Goal: Communication & Community: Answer question/provide support

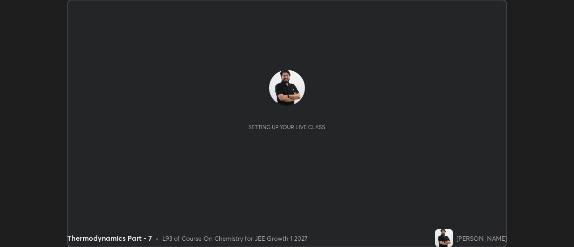
scroll to position [247, 573]
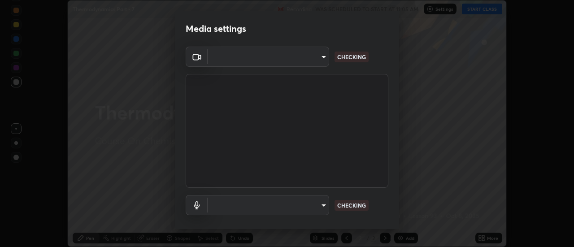
type input "4eebad9fb2b760257747d3faba0537f77ebfd590b97cb0ff6e10e17389be776b"
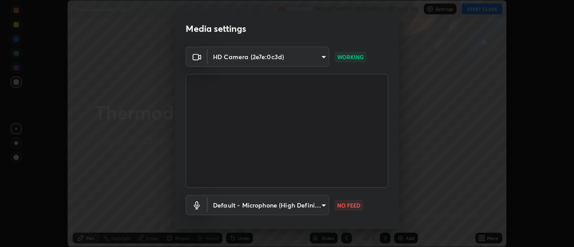
click at [269, 208] on body "Erase all Thermodynamics Part - 7 Recording WAS SCHEDULED TO START AT 11:05 AM …" at bounding box center [287, 123] width 574 height 247
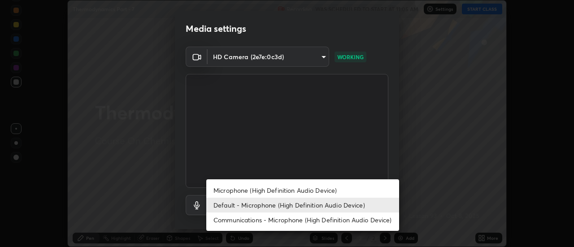
click at [268, 193] on li "Microphone (High Definition Audio Device)" at bounding box center [302, 190] width 193 height 15
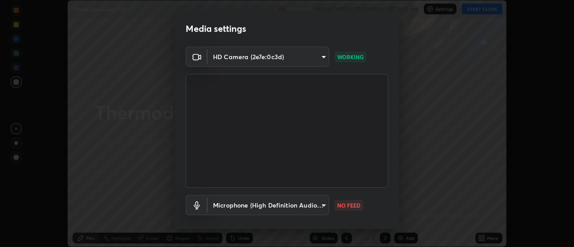
click at [259, 207] on body "Erase all Thermodynamics Part - 7 Recording WAS SCHEDULED TO START AT 11:05 AM …" at bounding box center [287, 123] width 574 height 247
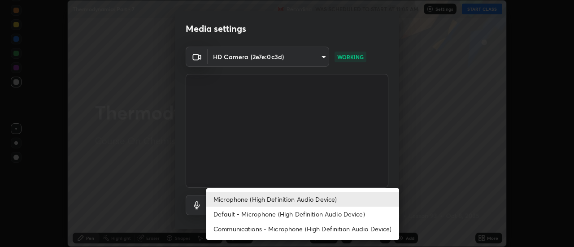
click at [251, 215] on li "Default - Microphone (High Definition Audio Device)" at bounding box center [302, 214] width 193 height 15
type input "default"
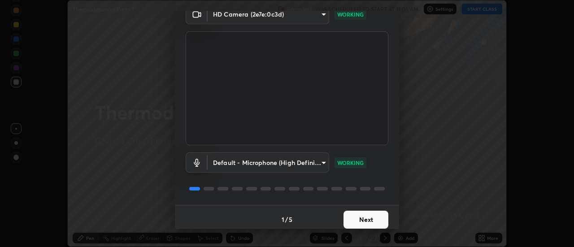
scroll to position [47, 0]
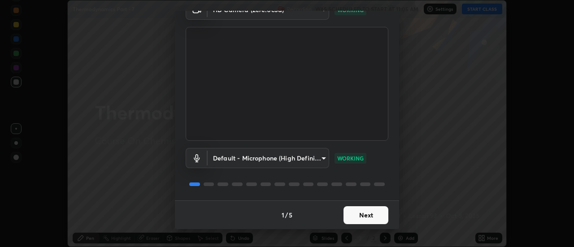
click at [370, 213] on button "Next" at bounding box center [365, 215] width 45 height 18
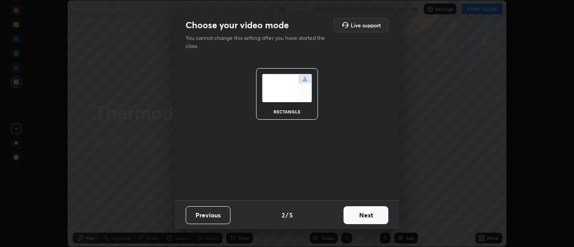
click at [380, 218] on button "Next" at bounding box center [365, 215] width 45 height 18
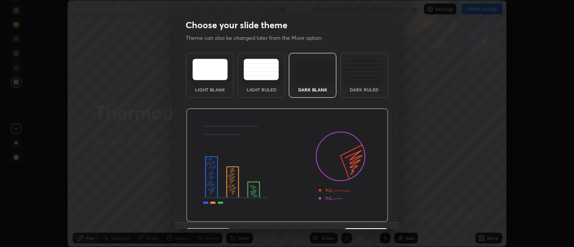
scroll to position [22, 0]
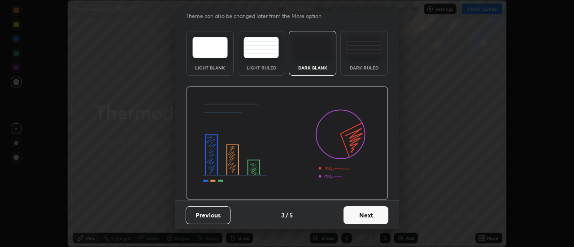
click at [376, 215] on button "Next" at bounding box center [365, 215] width 45 height 18
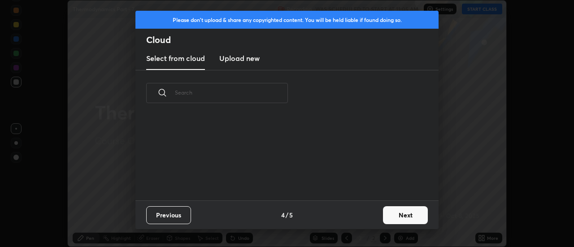
scroll to position [0, 0]
click at [409, 217] on button "Next" at bounding box center [405, 215] width 45 height 18
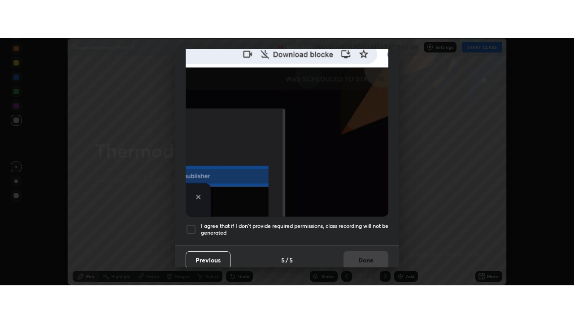
scroll to position [230, 0]
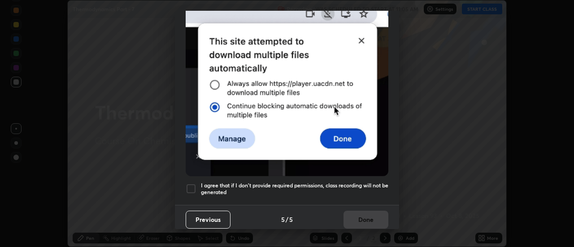
click at [192, 184] on div at bounding box center [191, 188] width 11 height 11
click at [367, 213] on button "Done" at bounding box center [365, 220] width 45 height 18
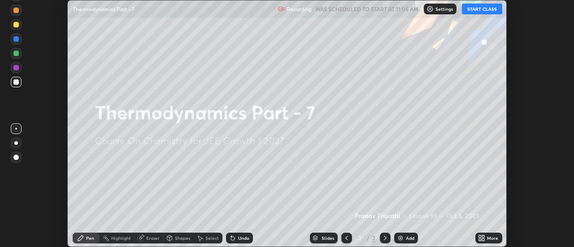
click at [480, 239] on icon at bounding box center [480, 239] width 2 height 2
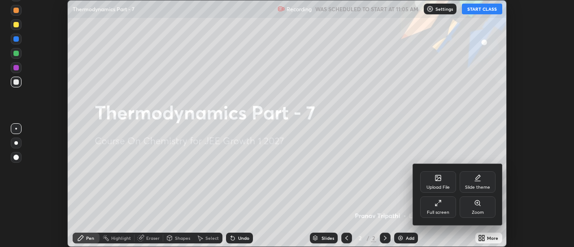
click at [444, 206] on div "Full screen" at bounding box center [438, 207] width 36 height 22
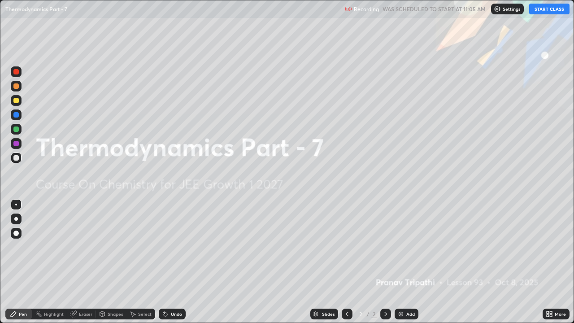
scroll to position [323, 574]
click at [542, 11] on button "START CLASS" at bounding box center [549, 9] width 40 height 11
click at [404, 246] on div "Add" at bounding box center [406, 313] width 24 height 11
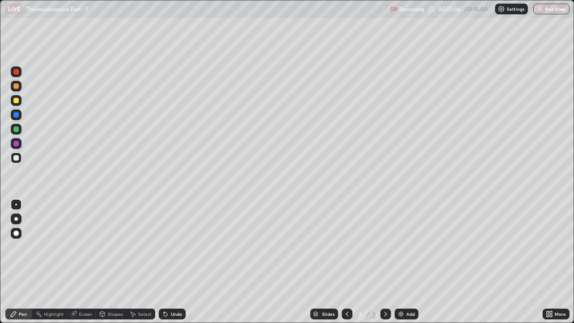
click at [86, 246] on div "Eraser" at bounding box center [85, 313] width 13 height 4
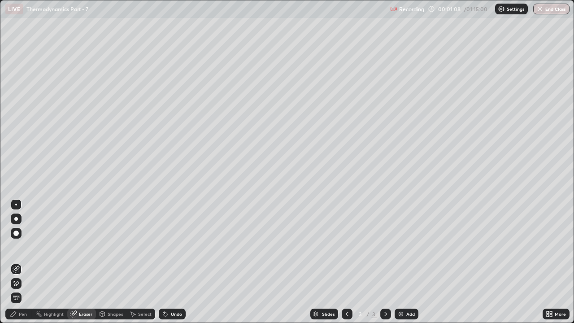
click at [22, 246] on div "Pen" at bounding box center [23, 313] width 8 height 4
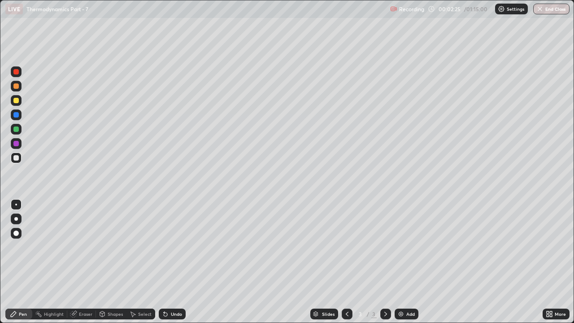
click at [88, 246] on div "Eraser" at bounding box center [85, 313] width 13 height 4
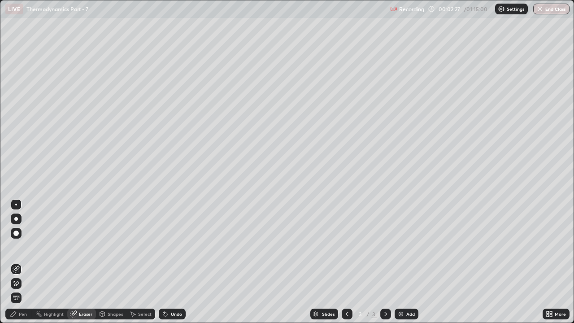
click at [26, 246] on div "Pen" at bounding box center [23, 313] width 8 height 4
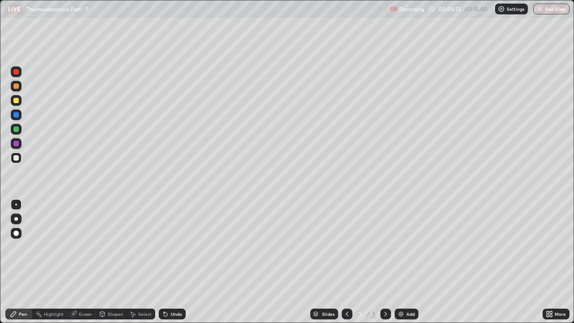
click at [404, 246] on div "Add" at bounding box center [406, 313] width 24 height 11
click at [17, 129] on div at bounding box center [15, 128] width 5 height 5
click at [401, 246] on img at bounding box center [400, 313] width 7 height 7
click at [346, 246] on icon at bounding box center [346, 313] width 7 height 7
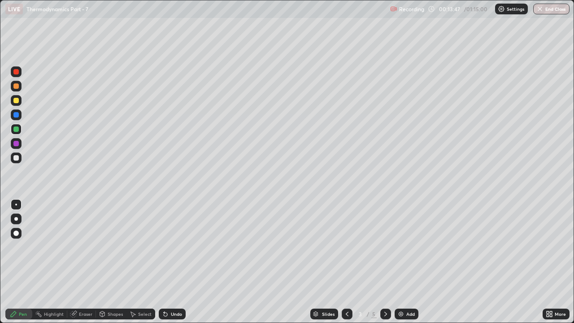
click at [383, 246] on icon at bounding box center [385, 313] width 7 height 7
click at [385, 246] on icon at bounding box center [385, 313] width 7 height 7
click at [86, 246] on div "Eraser" at bounding box center [85, 313] width 13 height 4
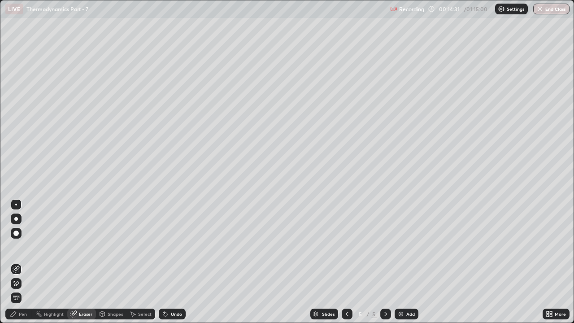
click at [26, 246] on div "Pen" at bounding box center [18, 313] width 27 height 11
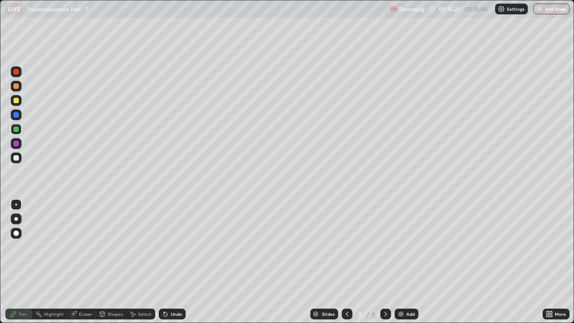
click at [405, 246] on div "Add" at bounding box center [406, 313] width 24 height 11
click at [404, 246] on div "Add" at bounding box center [406, 313] width 24 height 11
click at [18, 158] on div at bounding box center [15, 157] width 5 height 5
click at [83, 246] on div "Eraser" at bounding box center [85, 313] width 13 height 4
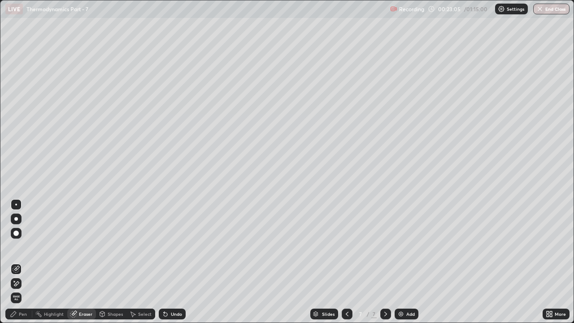
click at [23, 246] on div "Pen" at bounding box center [18, 313] width 27 height 11
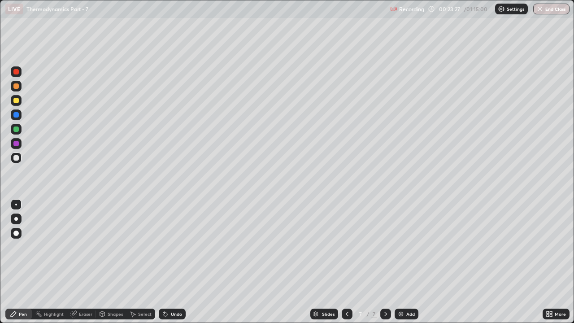
click at [18, 129] on div at bounding box center [15, 128] width 5 height 5
click at [87, 246] on div "Eraser" at bounding box center [81, 313] width 29 height 11
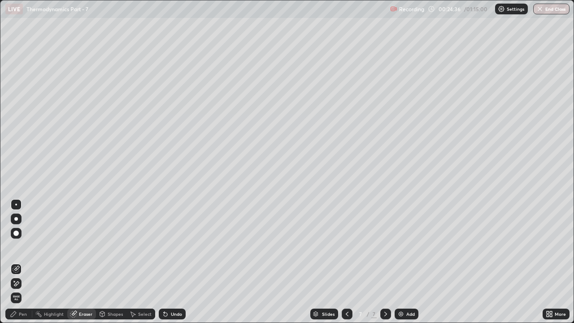
click at [23, 246] on div "Pen" at bounding box center [23, 313] width 8 height 4
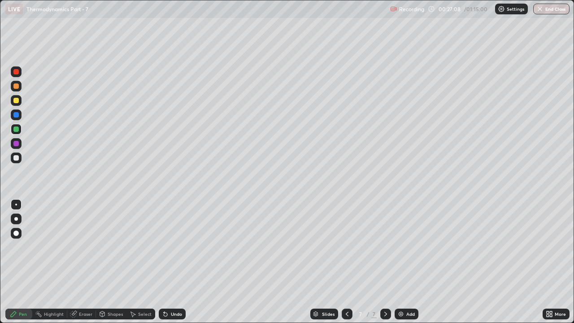
click at [408, 246] on div "Add" at bounding box center [406, 313] width 24 height 11
click at [19, 103] on div at bounding box center [16, 100] width 11 height 11
click at [16, 87] on div at bounding box center [15, 85] width 5 height 5
click at [85, 246] on div "Eraser" at bounding box center [85, 313] width 13 height 4
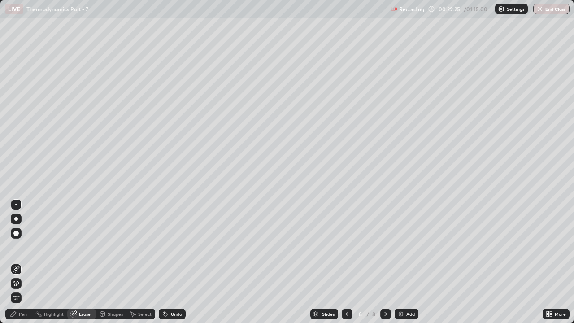
click at [20, 246] on div "Pen" at bounding box center [18, 313] width 27 height 11
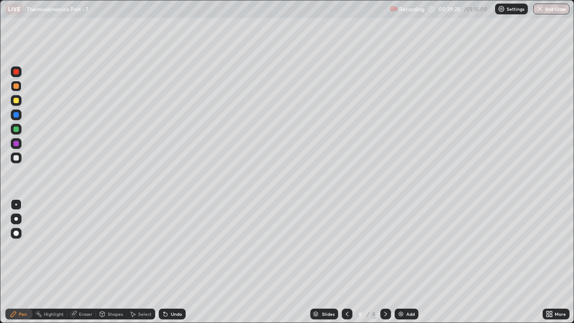
click at [82, 246] on div "Eraser" at bounding box center [85, 313] width 13 height 4
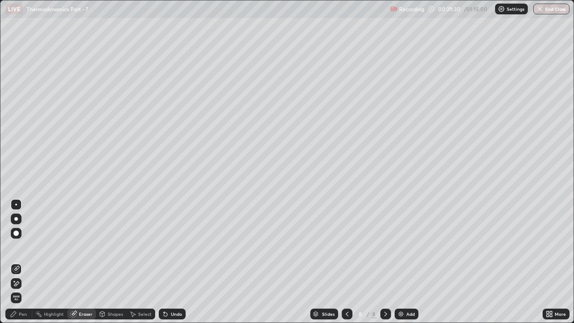
click at [20, 246] on div "Pen" at bounding box center [23, 313] width 8 height 4
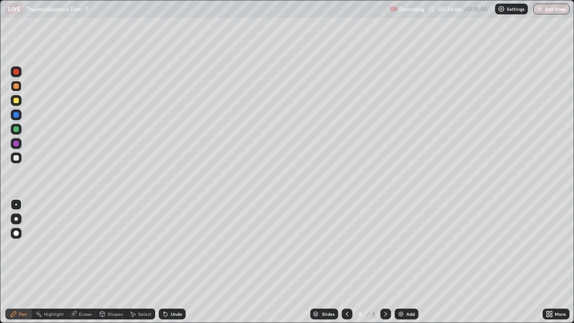
click at [16, 130] on div at bounding box center [15, 128] width 5 height 5
click at [403, 246] on img at bounding box center [400, 313] width 7 height 7
click at [87, 246] on div "Eraser" at bounding box center [81, 313] width 29 height 11
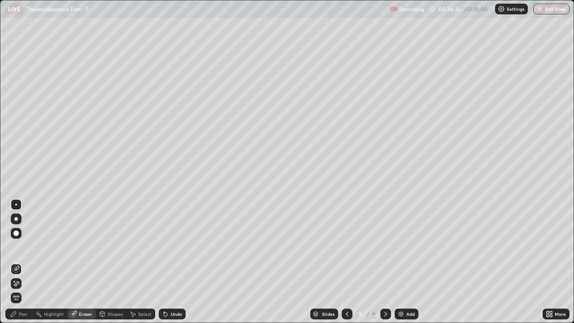
click at [22, 246] on div "Pen" at bounding box center [23, 313] width 8 height 4
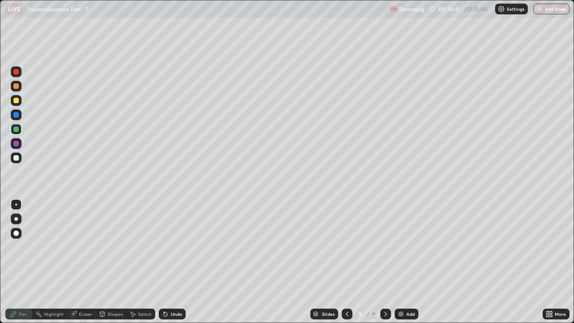
click at [16, 100] on div at bounding box center [15, 100] width 5 height 5
click at [406, 246] on div "Add" at bounding box center [410, 313] width 9 height 4
click at [17, 160] on div at bounding box center [15, 157] width 5 height 5
click at [15, 100] on div at bounding box center [15, 100] width 5 height 5
click at [15, 156] on div at bounding box center [15, 157] width 5 height 5
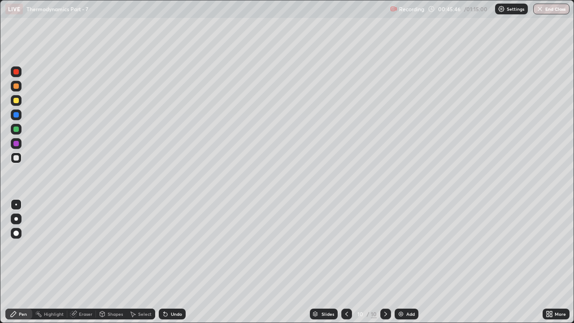
click at [83, 246] on div "Eraser" at bounding box center [85, 313] width 13 height 4
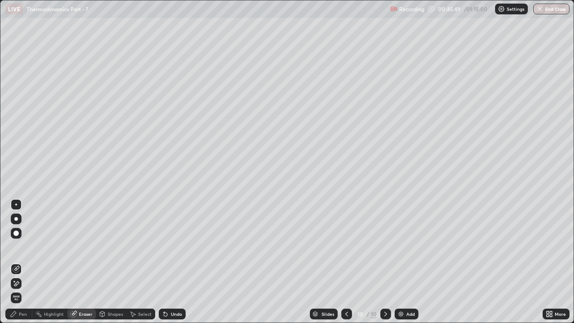
click at [25, 246] on div "Pen" at bounding box center [23, 313] width 8 height 4
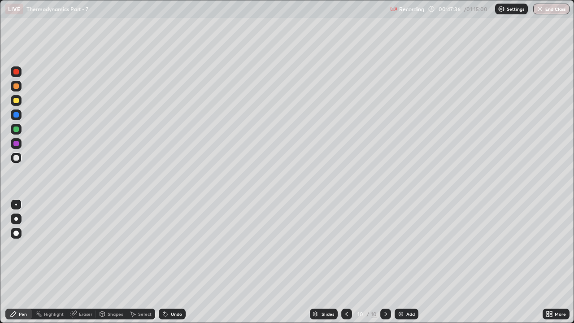
click at [403, 246] on img at bounding box center [400, 313] width 7 height 7
click at [15, 101] on div at bounding box center [15, 100] width 5 height 5
click at [402, 246] on img at bounding box center [400, 313] width 7 height 7
click at [16, 73] on div at bounding box center [15, 71] width 5 height 5
click at [400, 246] on div "Add" at bounding box center [406, 313] width 24 height 11
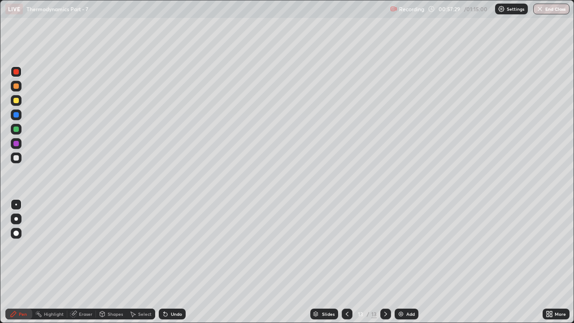
click at [20, 157] on div at bounding box center [16, 157] width 11 height 11
click at [16, 101] on div at bounding box center [15, 100] width 5 height 5
click at [403, 246] on div "Add" at bounding box center [406, 313] width 24 height 11
click at [81, 246] on div "Eraser" at bounding box center [85, 313] width 13 height 4
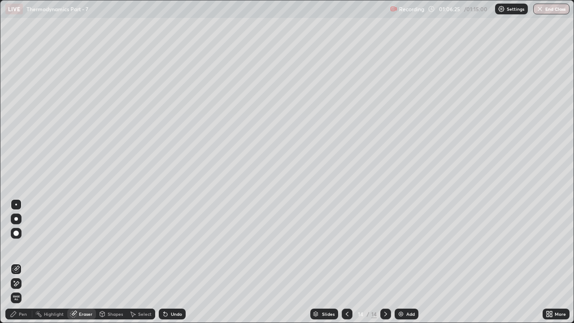
click at [25, 246] on div "Pen" at bounding box center [23, 313] width 8 height 4
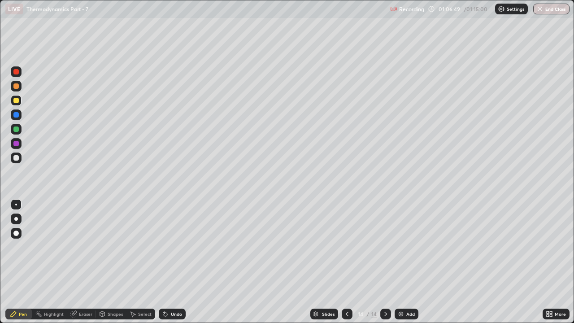
click at [86, 246] on div "Eraser" at bounding box center [85, 313] width 13 height 4
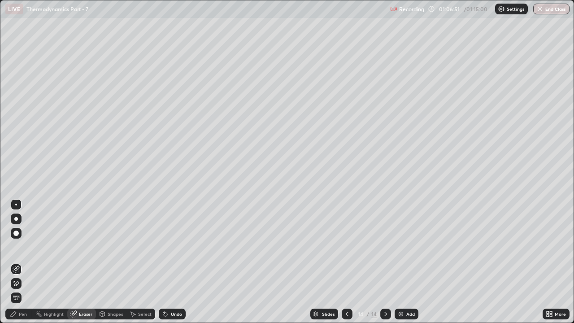
click at [25, 246] on div "Pen" at bounding box center [23, 313] width 8 height 4
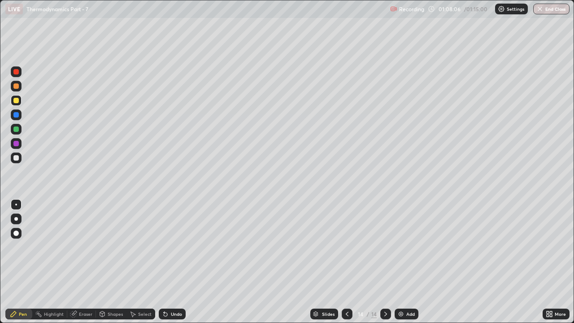
click at [16, 114] on div at bounding box center [15, 114] width 5 height 5
click at [85, 246] on div "Eraser" at bounding box center [85, 313] width 13 height 4
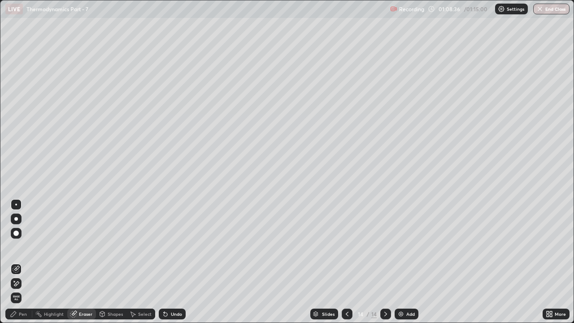
click at [25, 246] on div "Pen" at bounding box center [23, 313] width 8 height 4
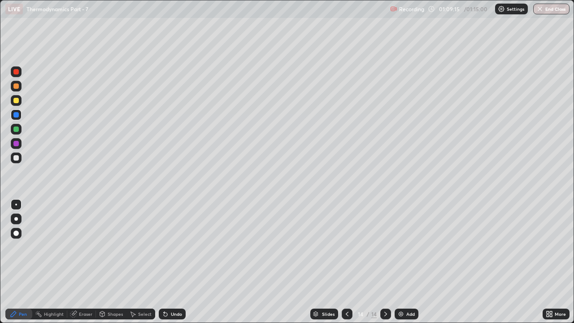
click at [19, 130] on div at bounding box center [16, 129] width 11 height 11
click at [17, 158] on div at bounding box center [15, 157] width 5 height 5
click at [402, 246] on img at bounding box center [400, 313] width 7 height 7
click at [17, 100] on div at bounding box center [15, 100] width 5 height 5
click at [80, 246] on div "Eraser" at bounding box center [85, 313] width 13 height 4
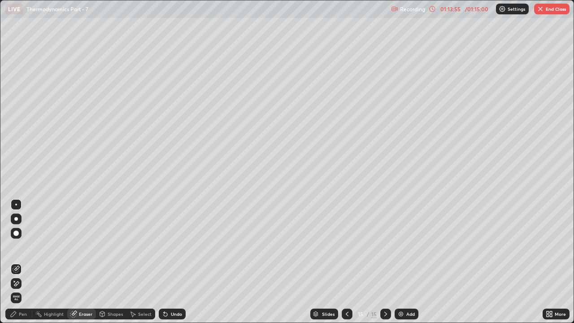
click at [22, 246] on div "Pen" at bounding box center [18, 313] width 27 height 11
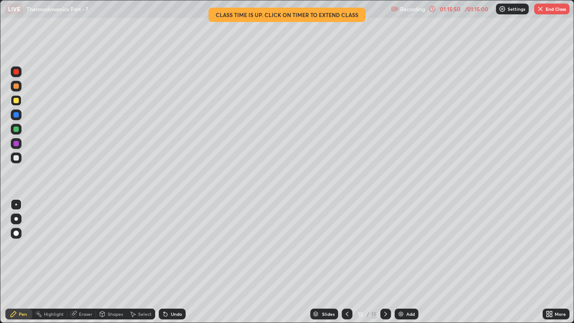
click at [551, 12] on button "End Class" at bounding box center [551, 9] width 35 height 11
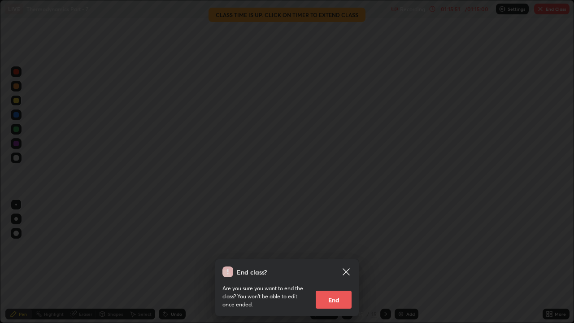
click at [334, 246] on button "End" at bounding box center [333, 299] width 36 height 18
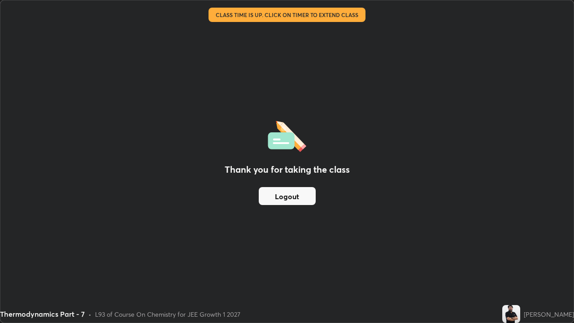
click at [290, 197] on button "Logout" at bounding box center [287, 196] width 57 height 18
